Goal: Find specific page/section: Find specific page/section

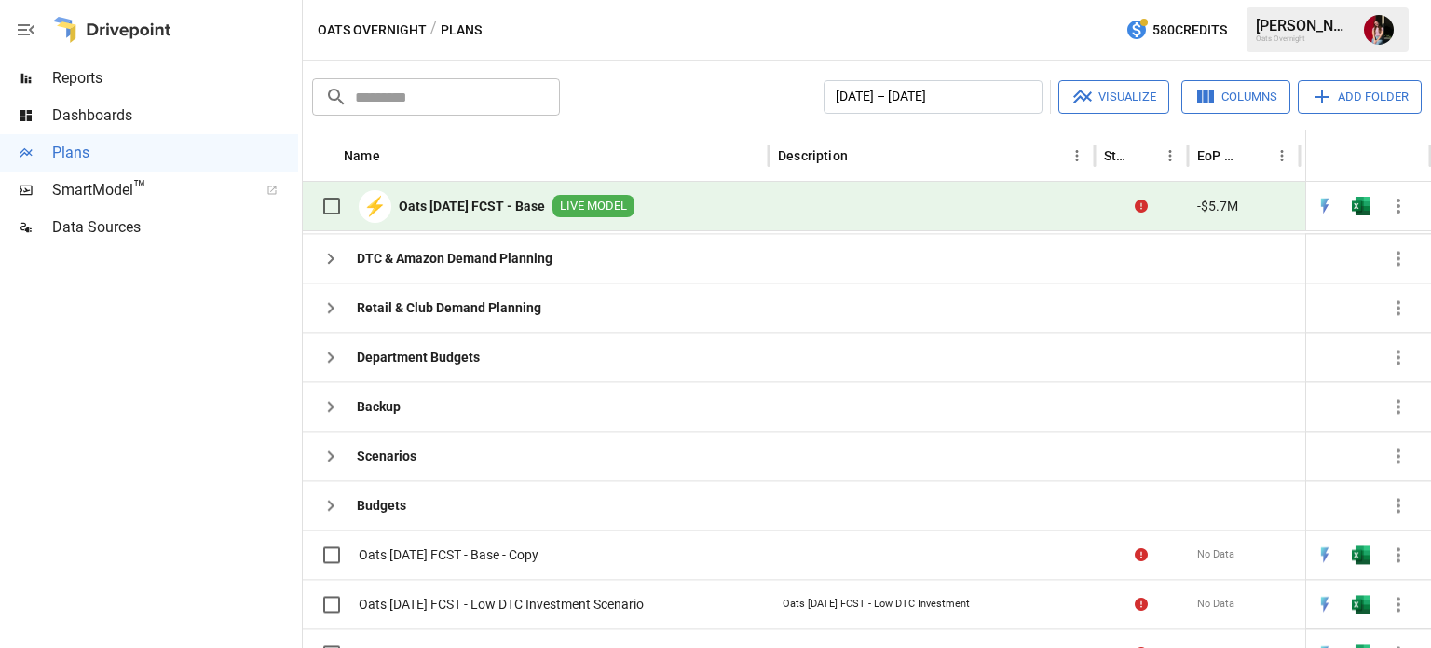
scroll to position [134, 0]
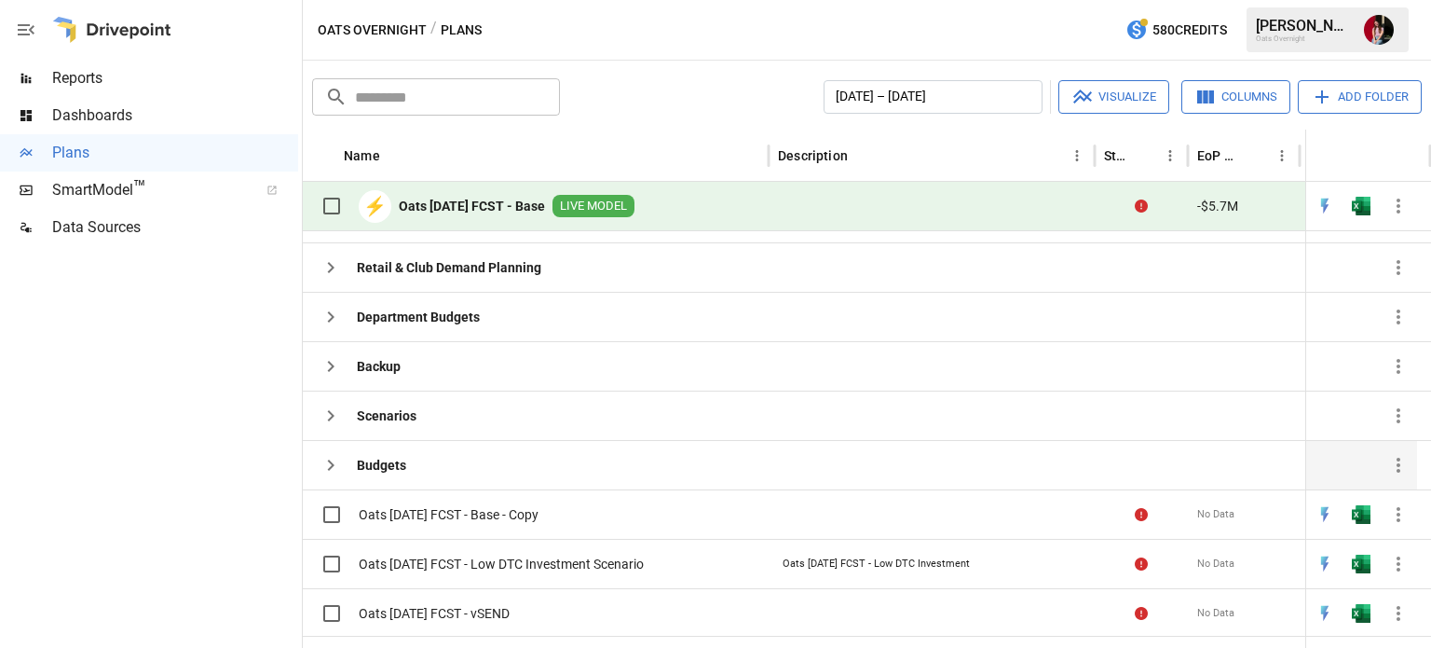
click at [431, 458] on div "Budgets" at bounding box center [536, 464] width 466 height 49
click at [328, 476] on button "button" at bounding box center [330, 464] width 37 height 37
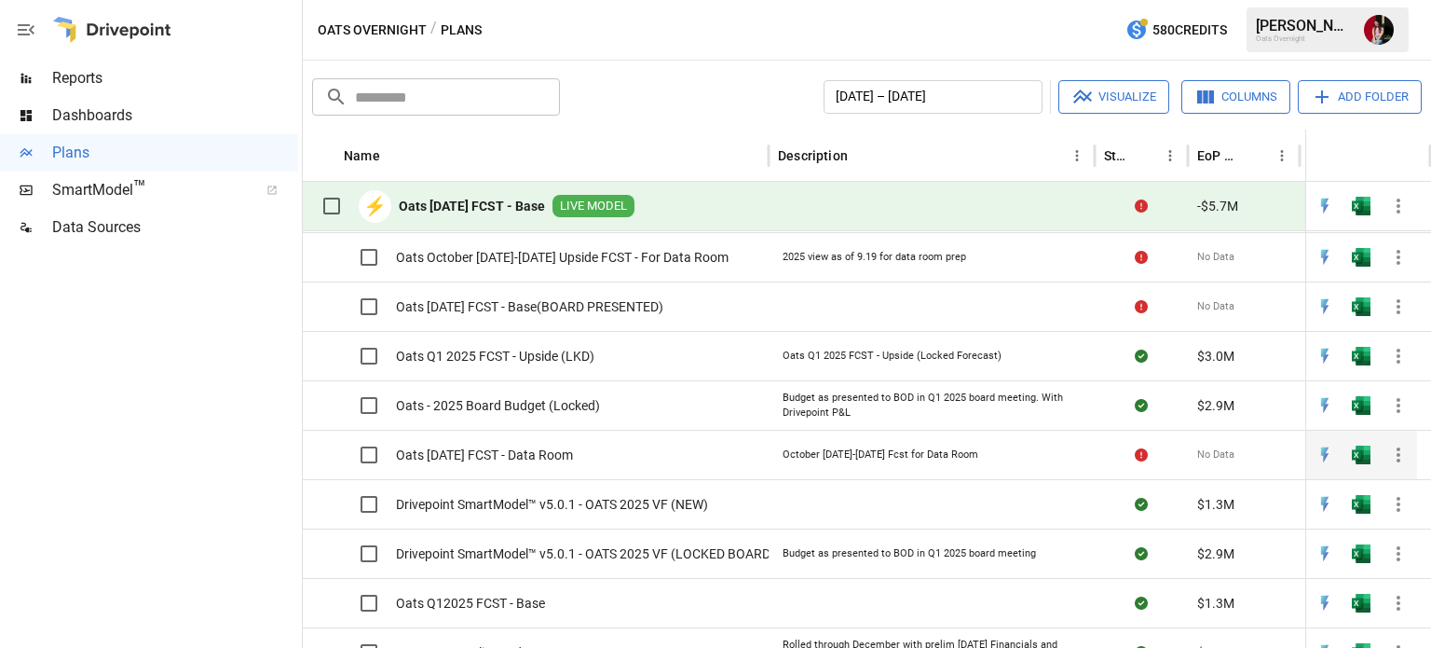
scroll to position [0, 0]
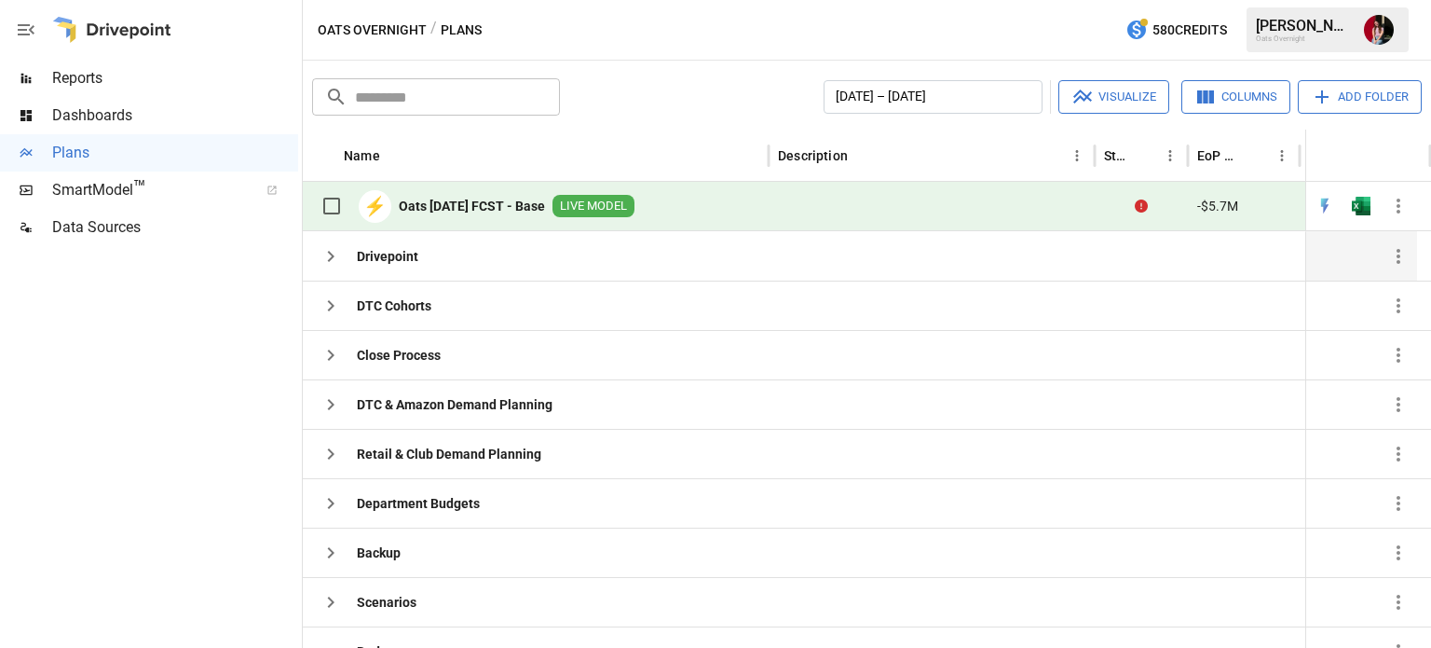
click at [320, 263] on icon "button" at bounding box center [331, 256] width 22 height 22
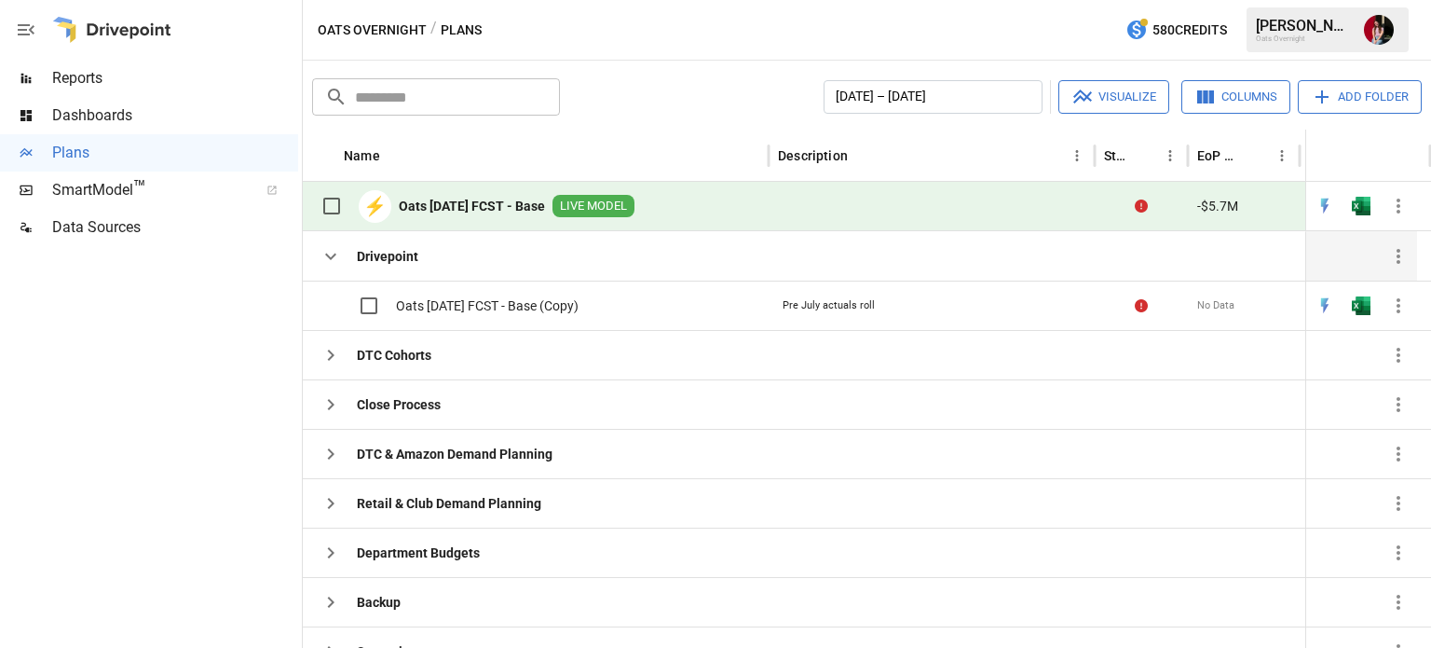
click at [320, 263] on icon "button" at bounding box center [331, 256] width 22 height 22
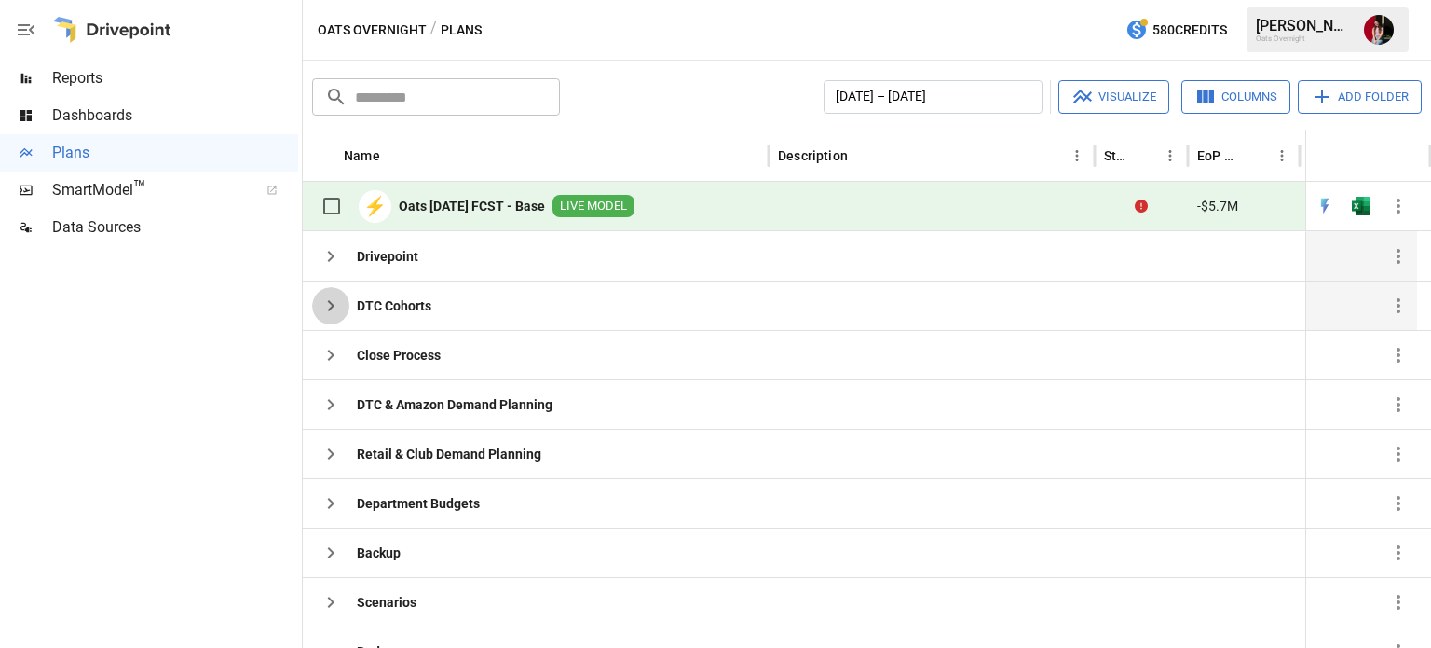
click at [322, 308] on icon "button" at bounding box center [331, 305] width 22 height 22
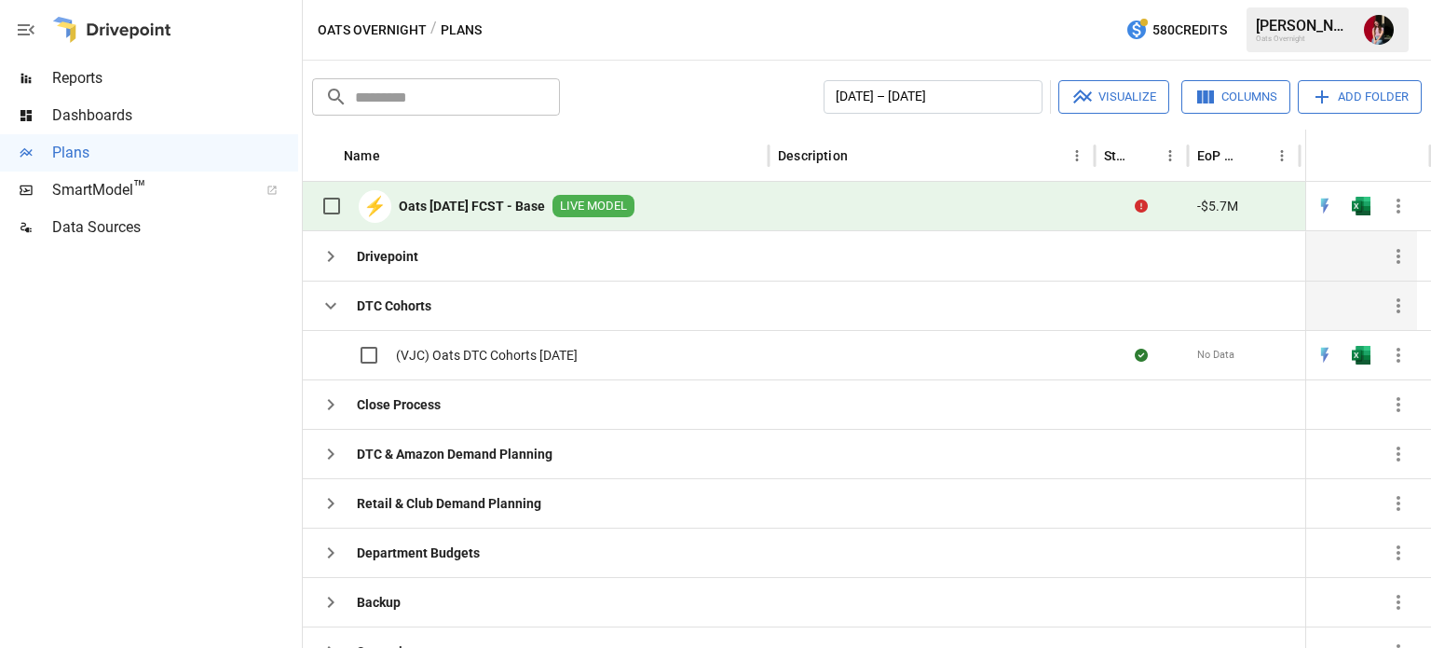
click at [322, 308] on icon "button" at bounding box center [331, 305] width 22 height 22
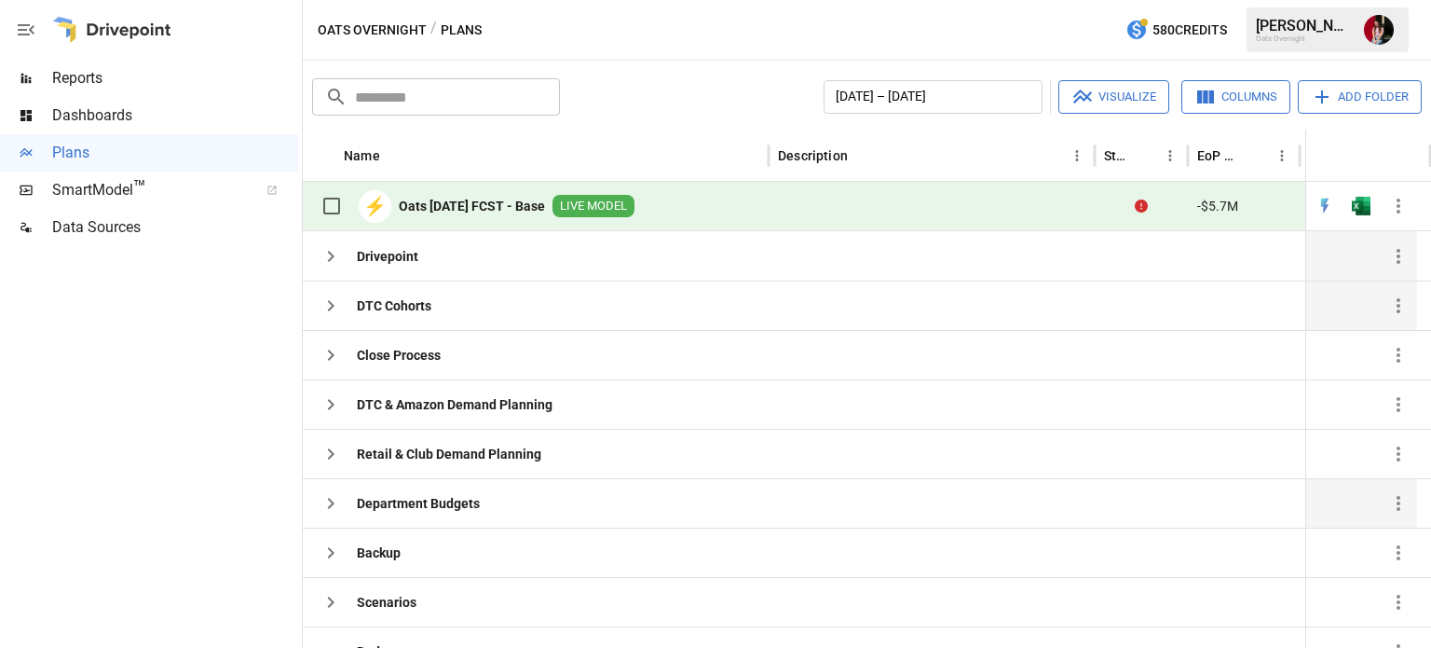
click at [338, 486] on button "button" at bounding box center [330, 503] width 37 height 37
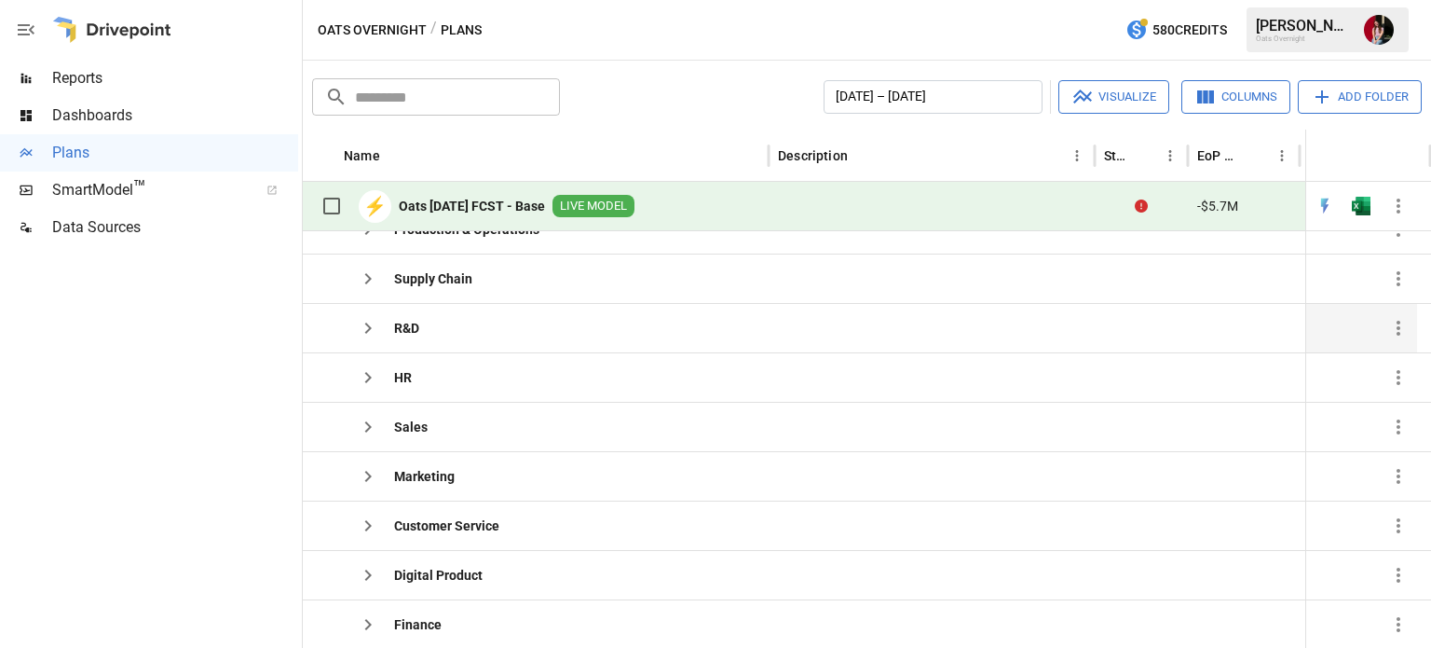
click at [354, 328] on button "button" at bounding box center [367, 327] width 37 height 37
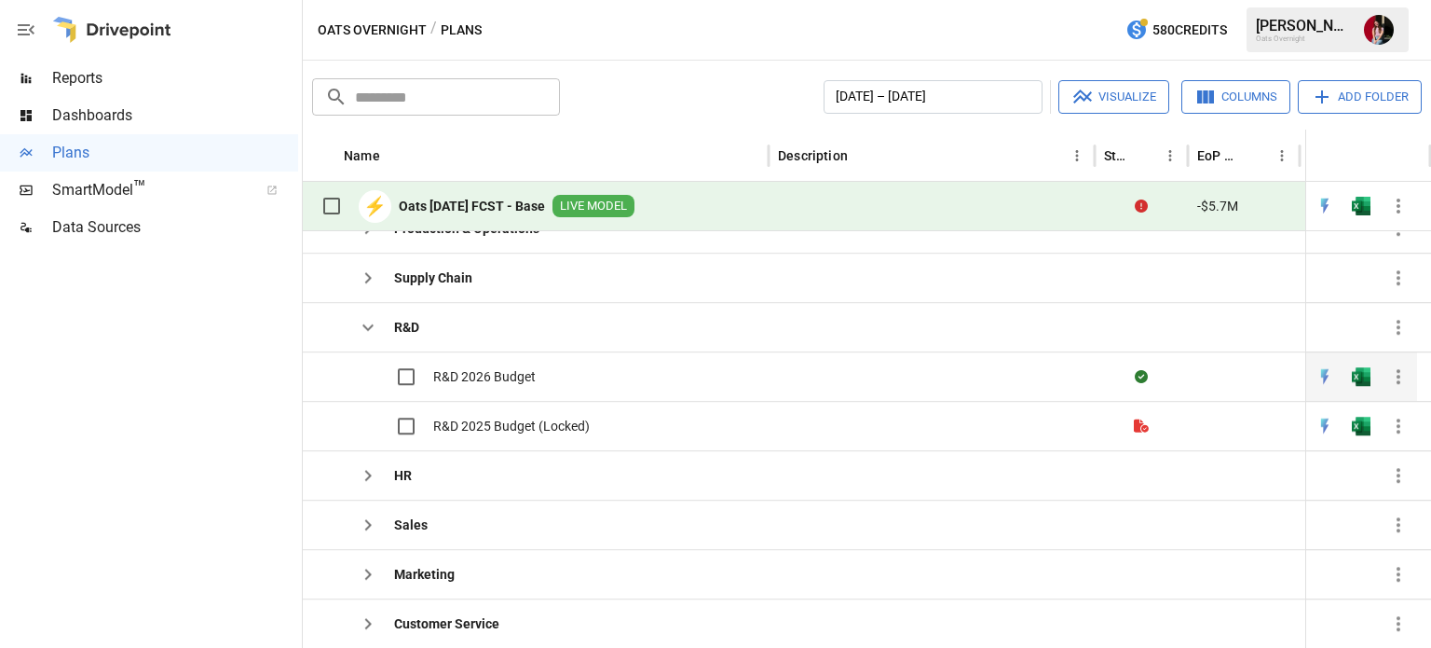
click at [529, 381] on span "R&D 2026 Budget" at bounding box center [484, 376] width 103 height 19
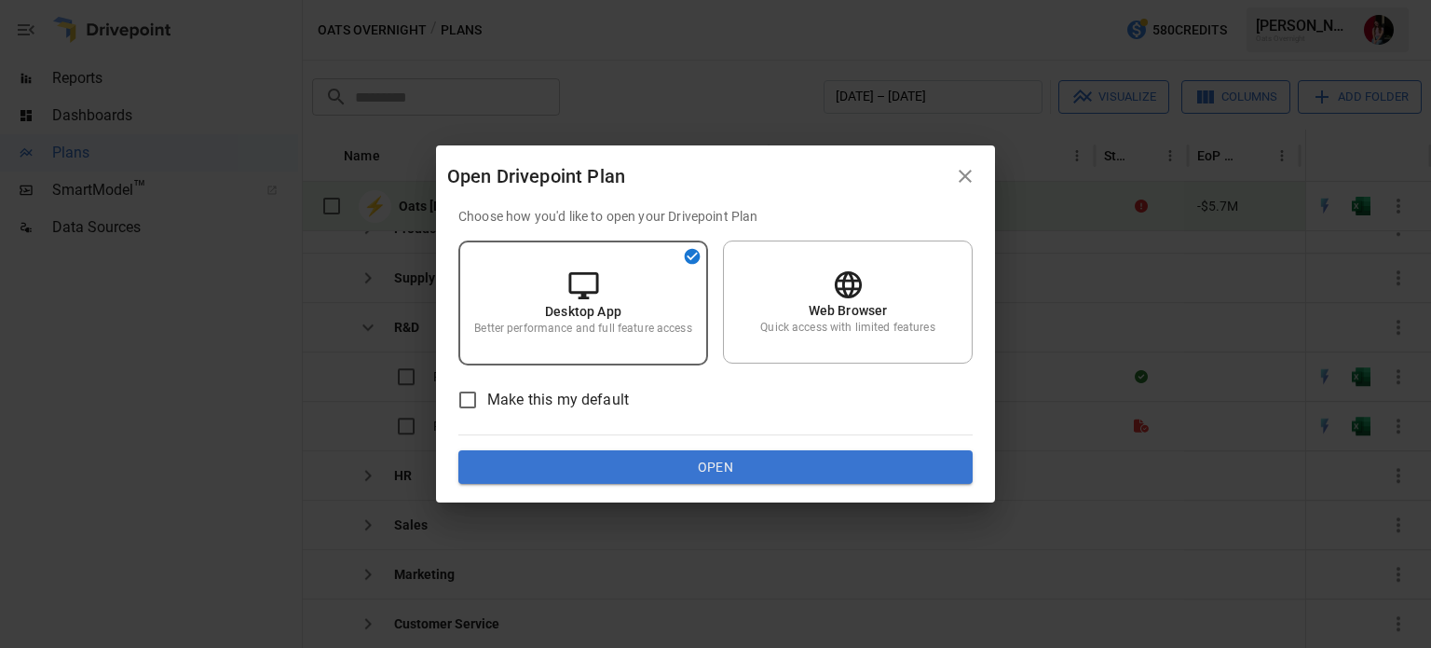
click at [727, 469] on button "Open" at bounding box center [716, 467] width 514 height 34
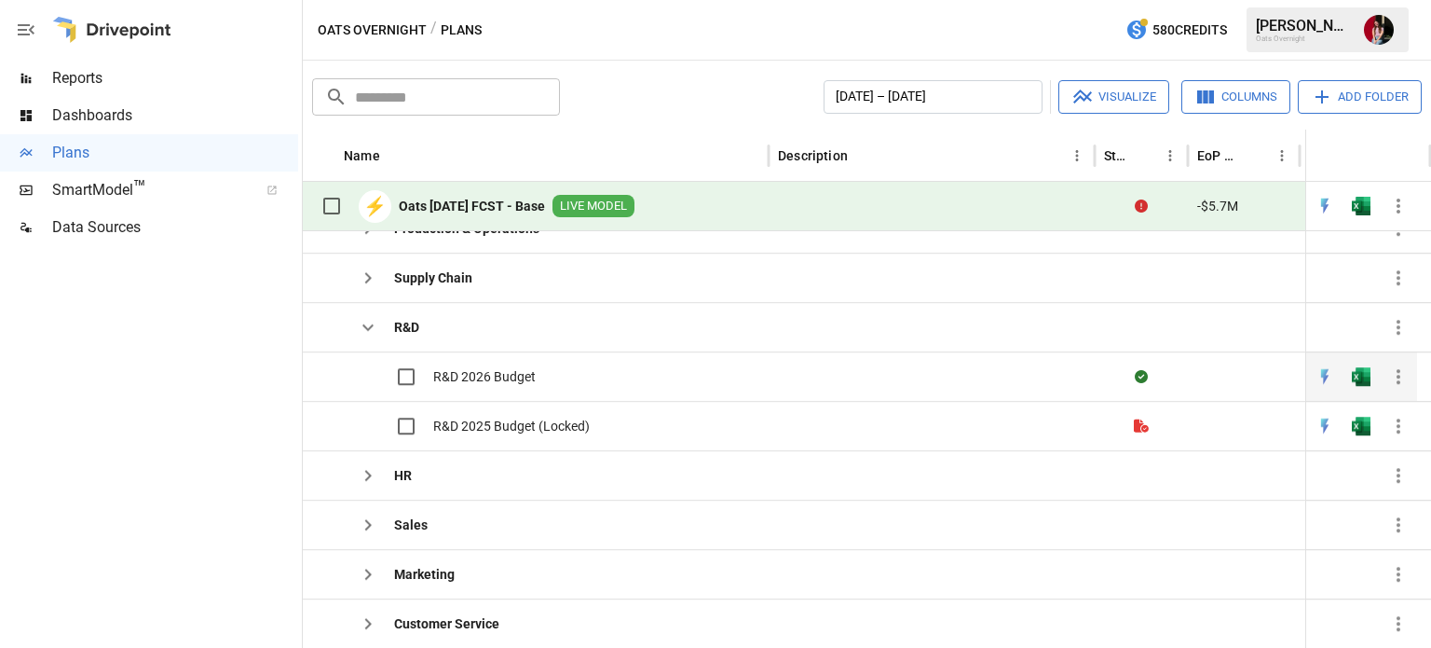
click at [489, 387] on div "R&D 2026 Budget" at bounding box center [424, 376] width 224 height 39
click at [499, 377] on span "R&D 2026 Budget" at bounding box center [484, 376] width 103 height 19
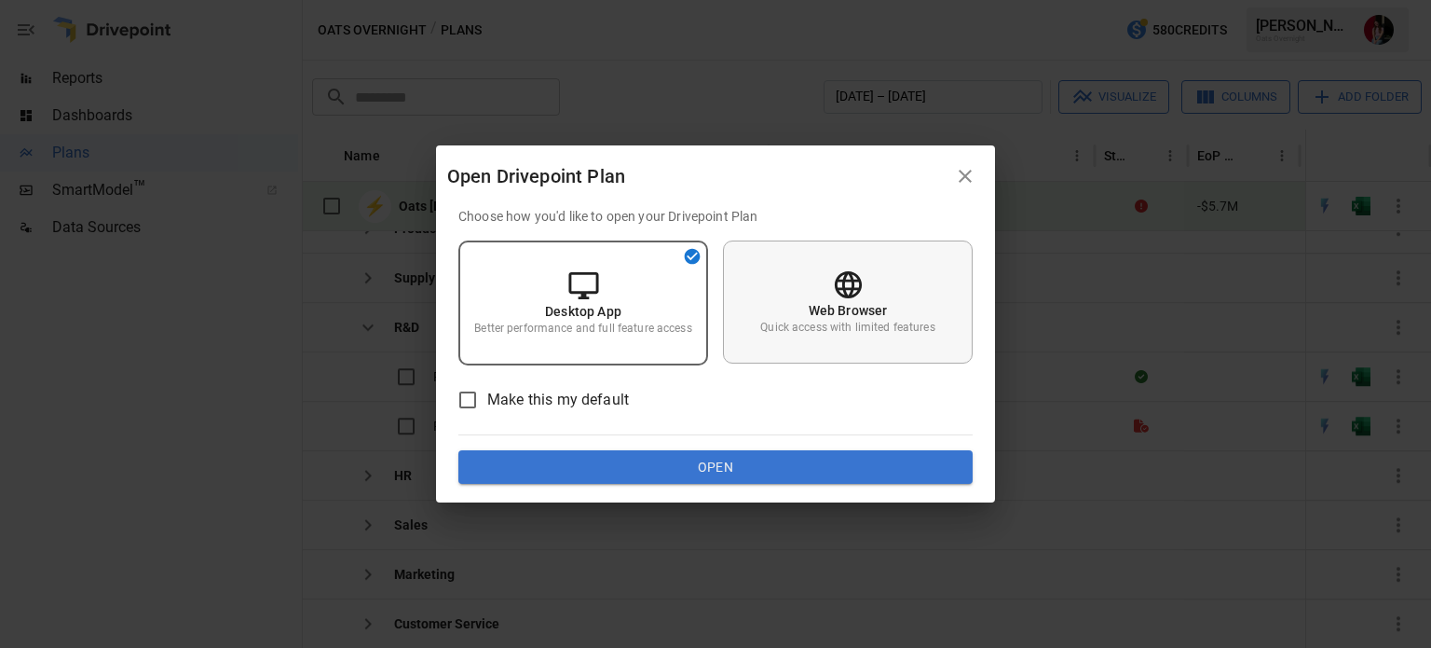
click at [876, 333] on p "Quick access with limited features" at bounding box center [847, 328] width 174 height 16
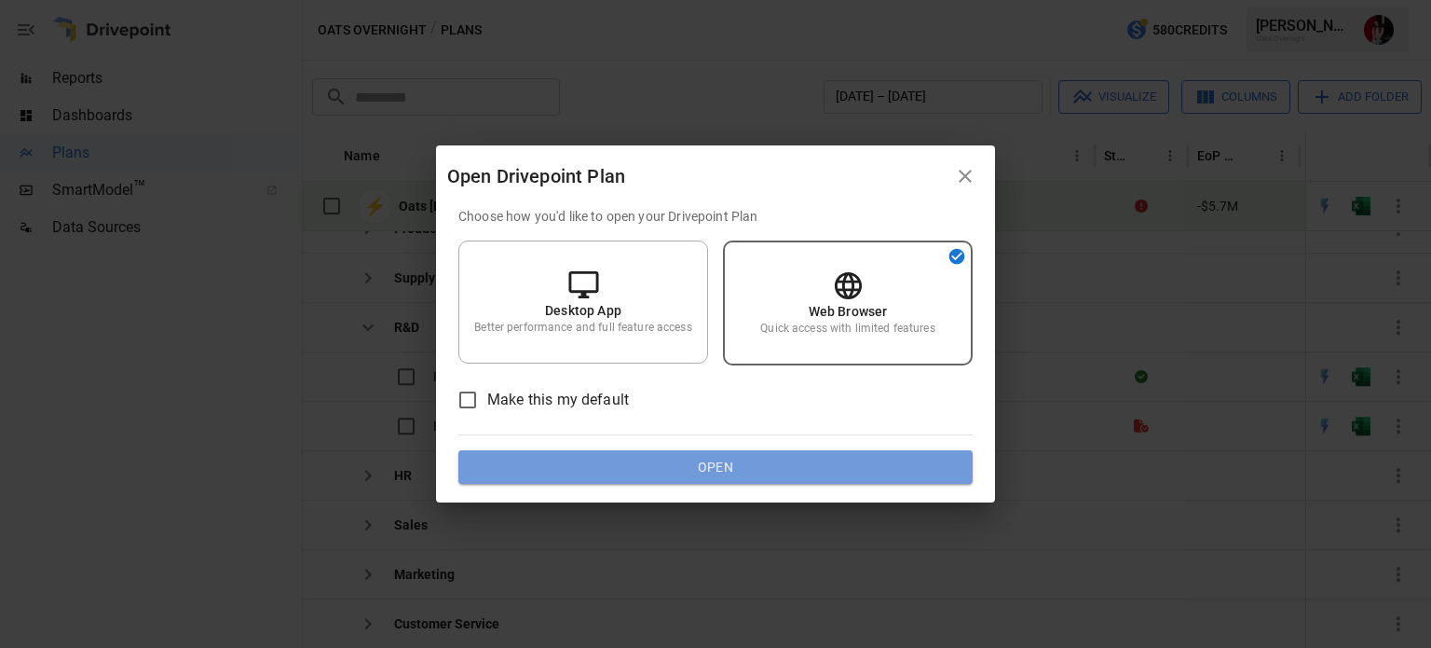
click at [893, 469] on button "Open" at bounding box center [716, 467] width 514 height 34
